Goal: Find specific page/section: Find specific page/section

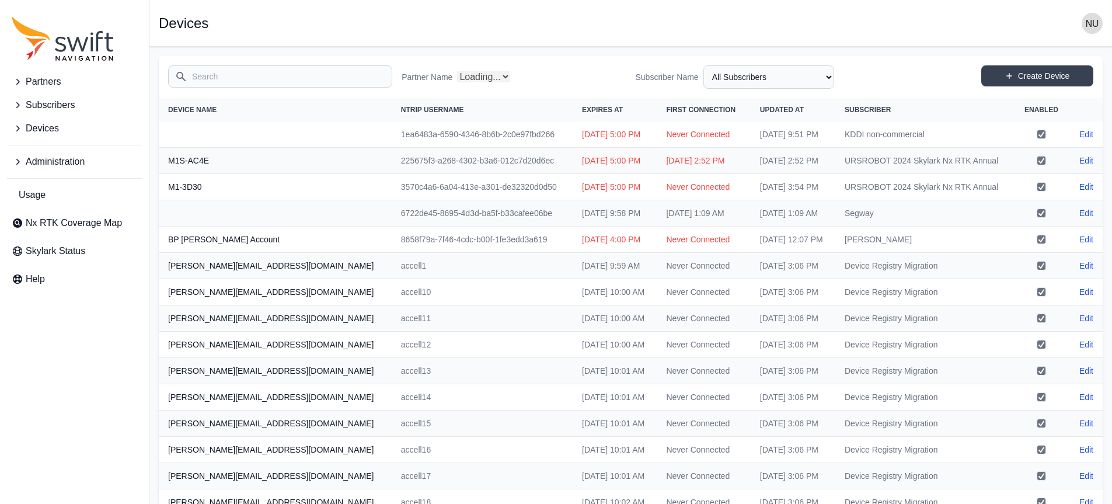
select select "Partner Name"
click at [250, 76] on input "Search" at bounding box center [280, 76] width 224 height 22
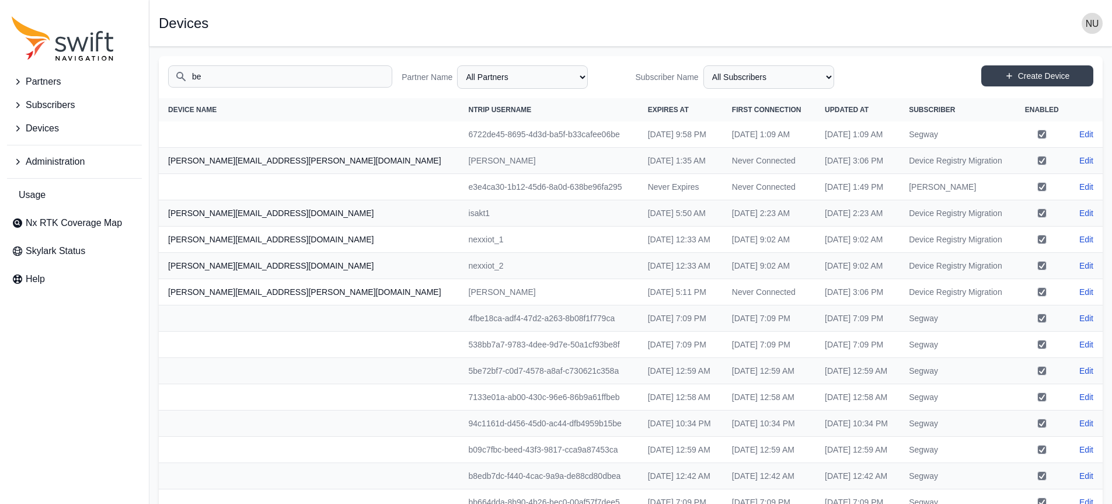
type input "b"
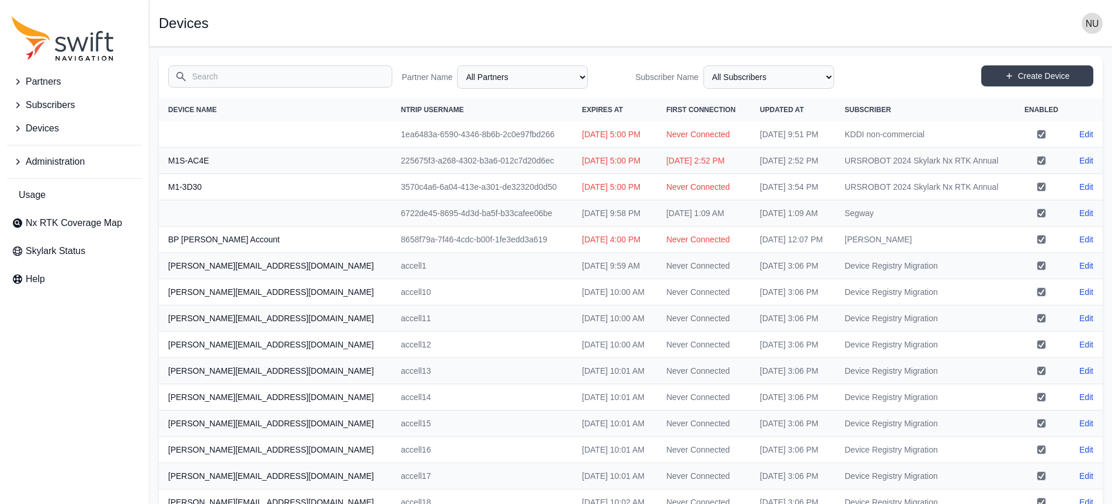
click at [17, 103] on icon "Sidenav" at bounding box center [18, 105] width 4 height 6
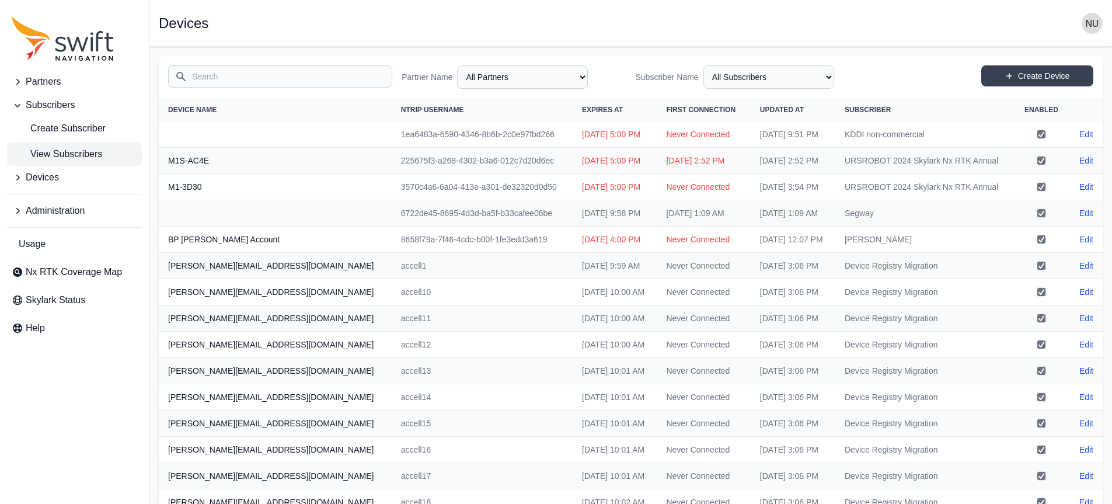
click at [34, 158] on span "View Subscribers" at bounding box center [57, 154] width 90 height 14
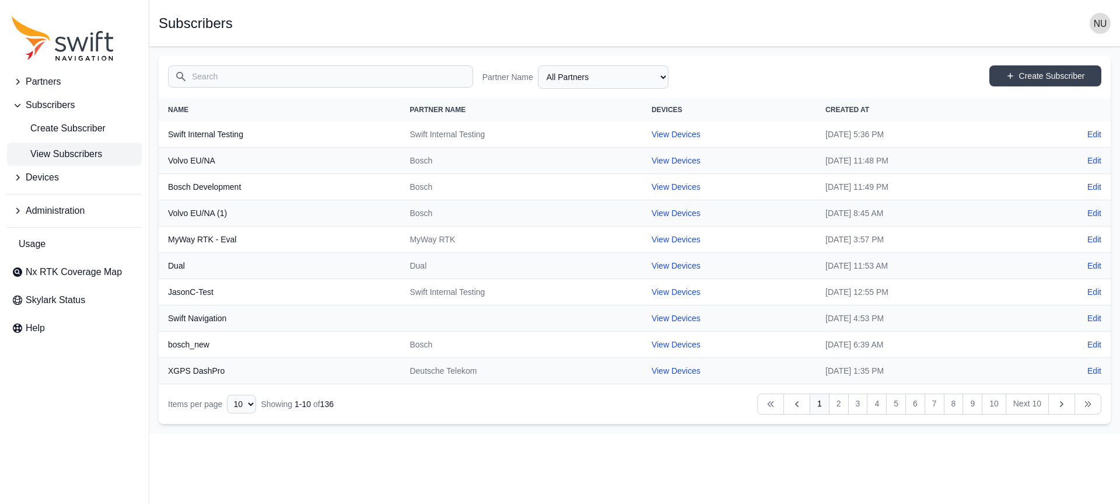
click at [219, 80] on input "Search" at bounding box center [320, 76] width 305 height 22
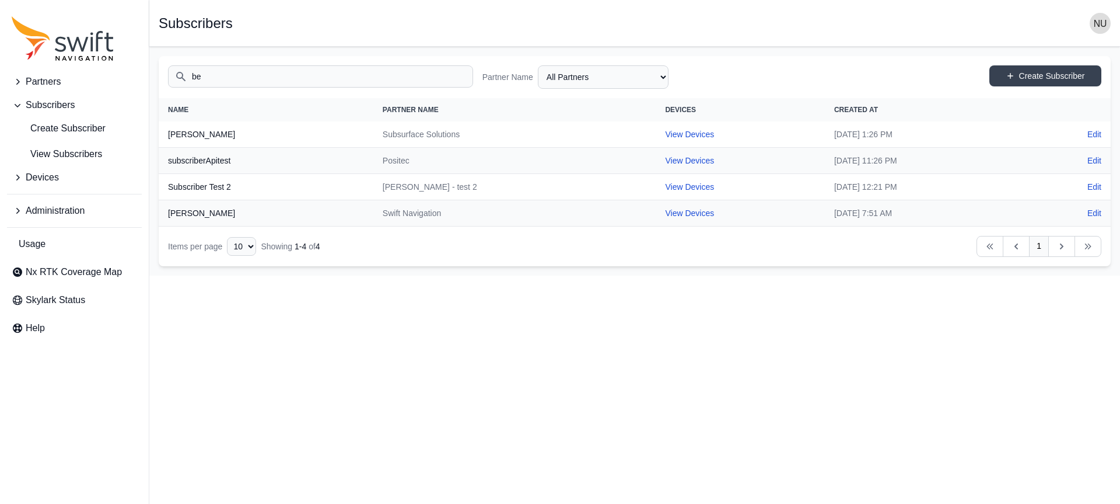
type input "b"
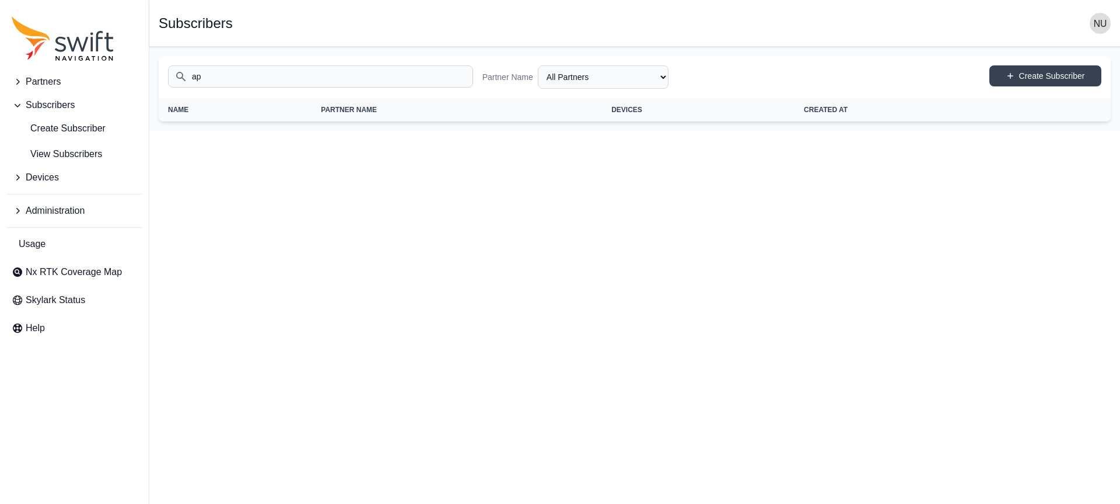
type input "a"
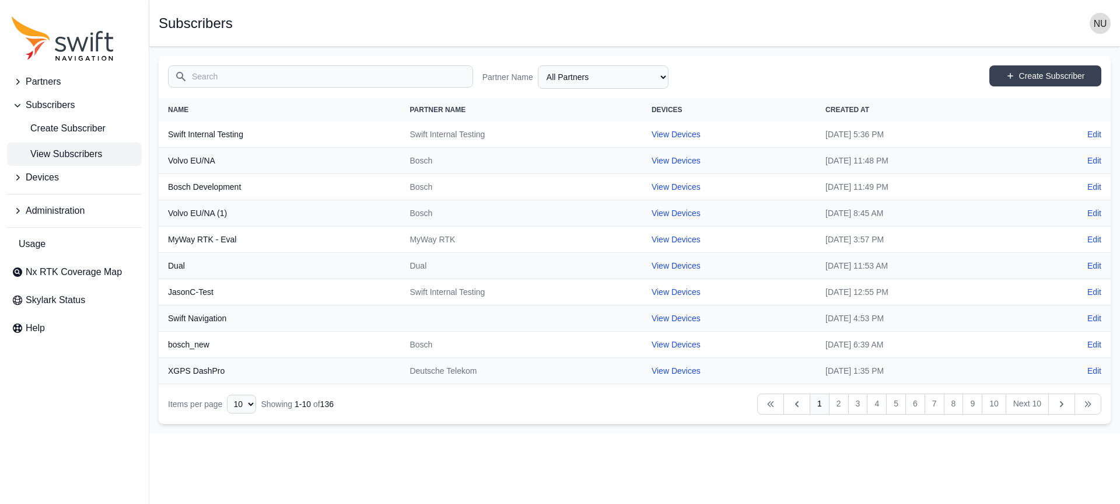
click at [39, 175] on span "Devices" at bounding box center [42, 177] width 33 height 14
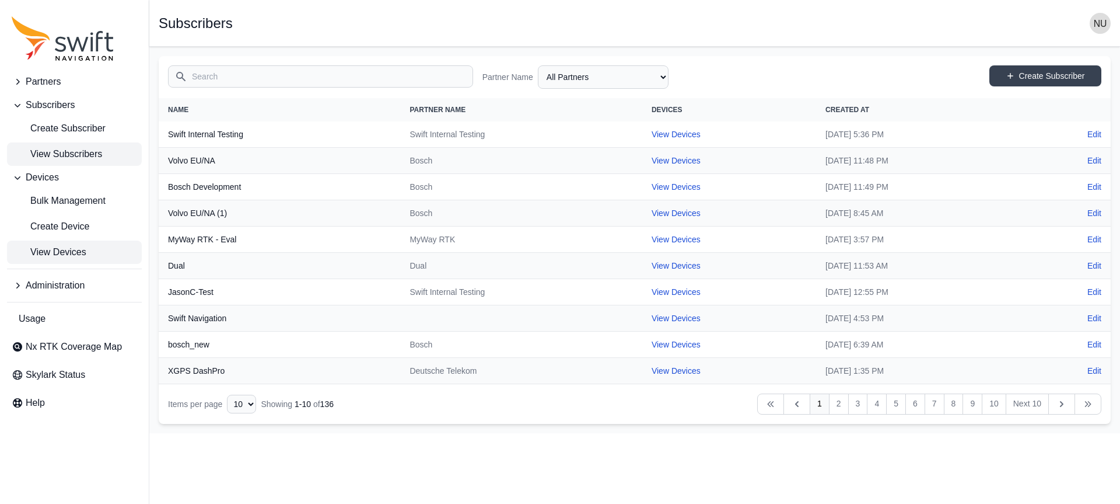
click at [51, 246] on span "View Devices" at bounding box center [49, 252] width 75 height 14
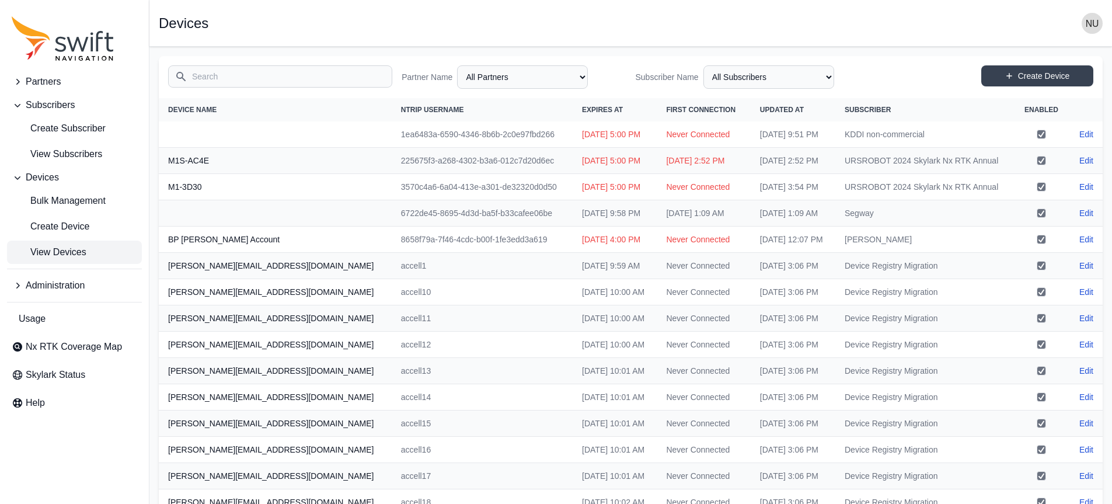
click at [220, 75] on input "Search" at bounding box center [280, 76] width 224 height 22
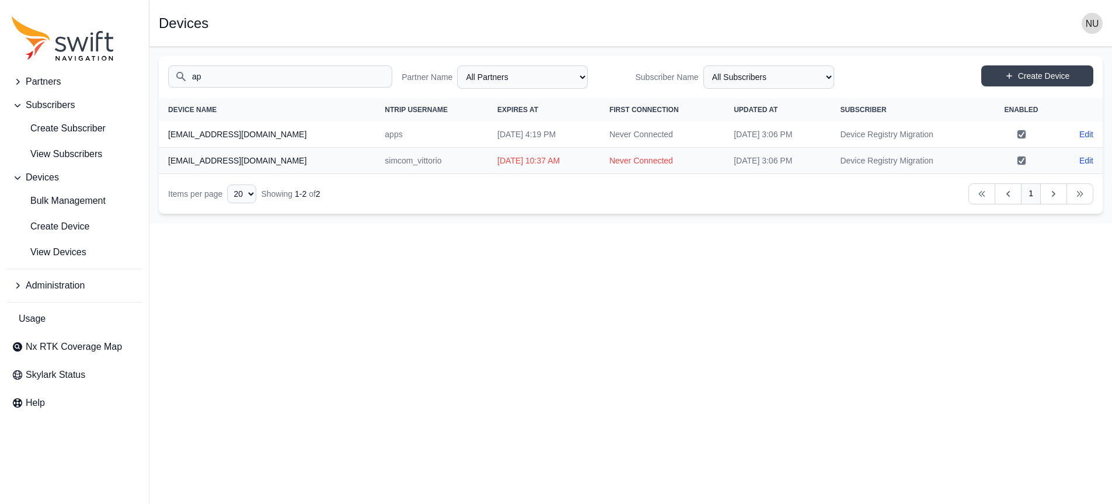
type input "a"
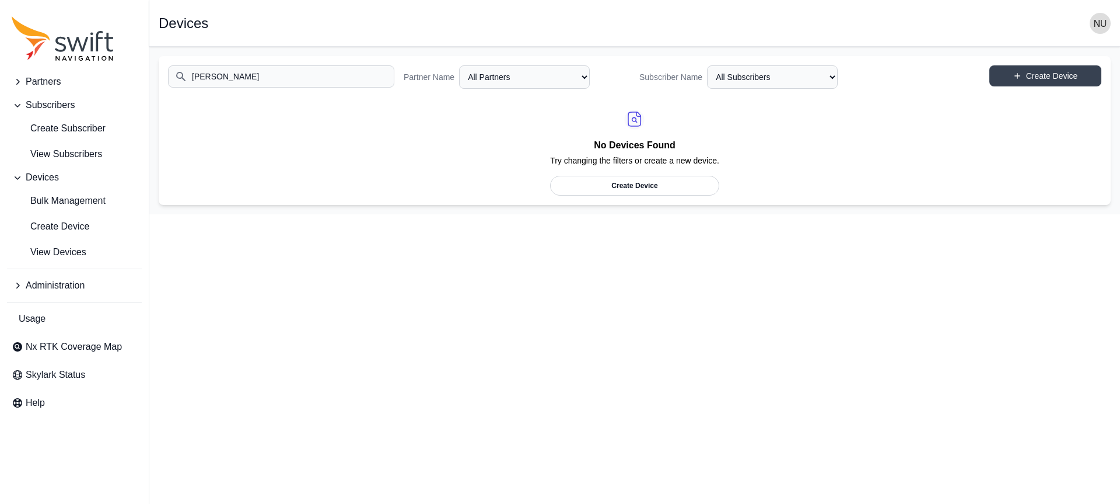
click at [328, 85] on input "[PERSON_NAME]" at bounding box center [281, 76] width 226 height 22
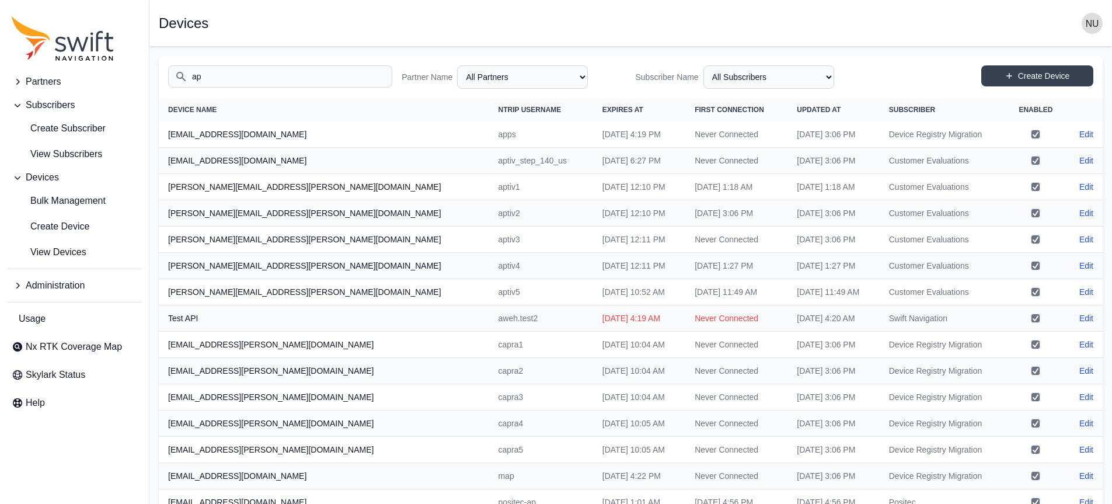
type input "a"
